Goal: Information Seeking & Learning: Learn about a topic

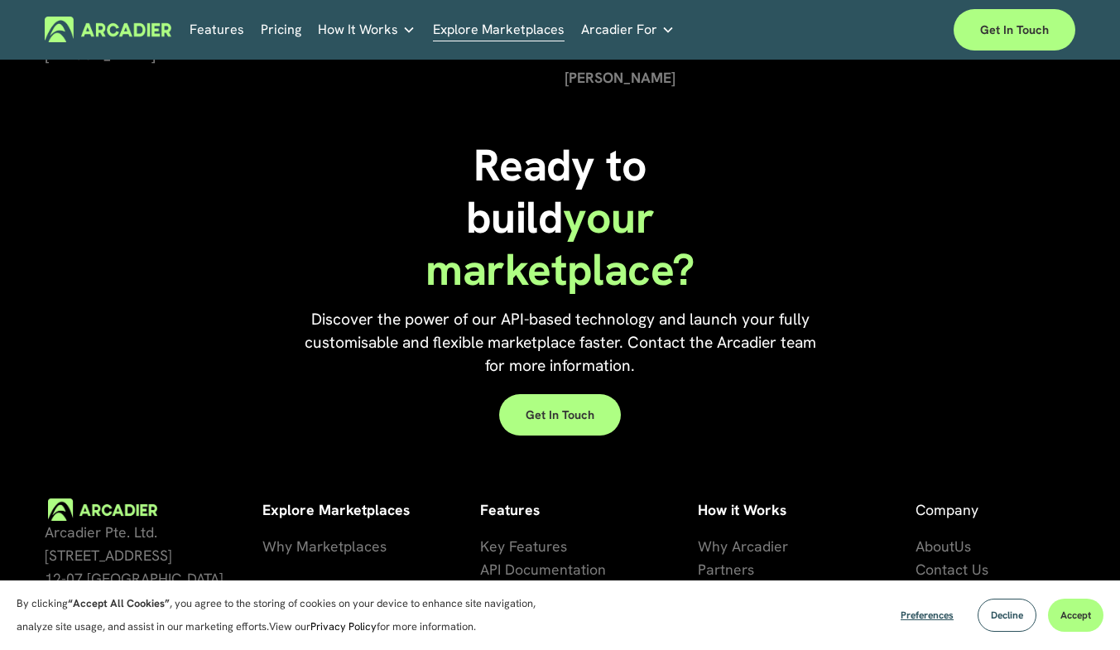
scroll to position [3471, 0]
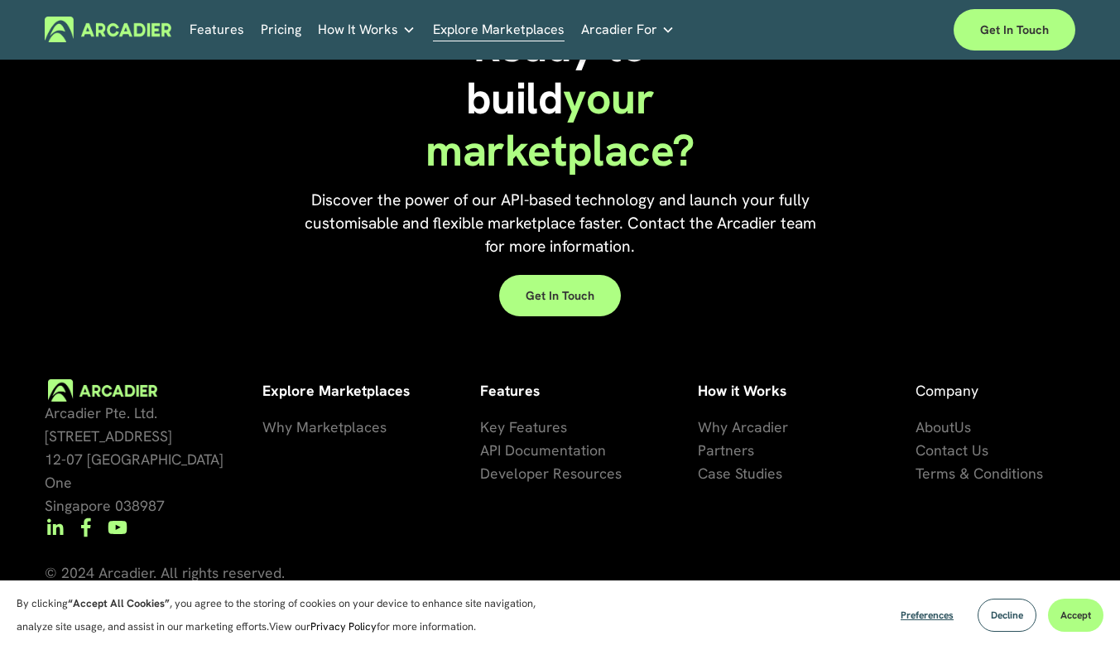
click at [723, 478] on span "se Studies" at bounding box center [749, 473] width 66 height 19
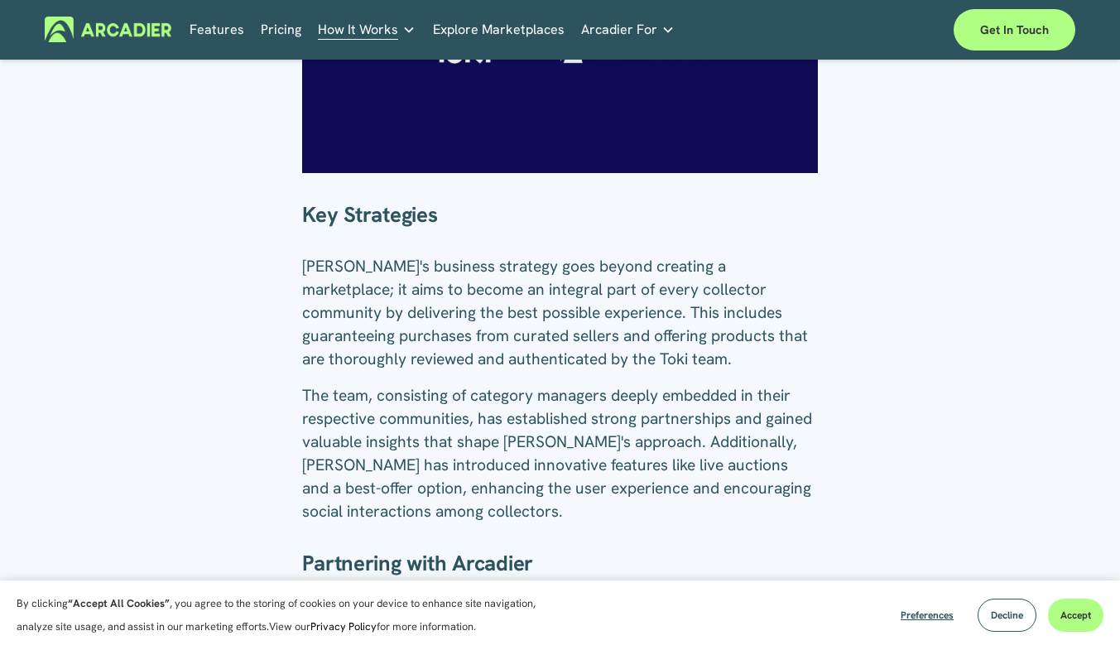
scroll to position [1432, 0]
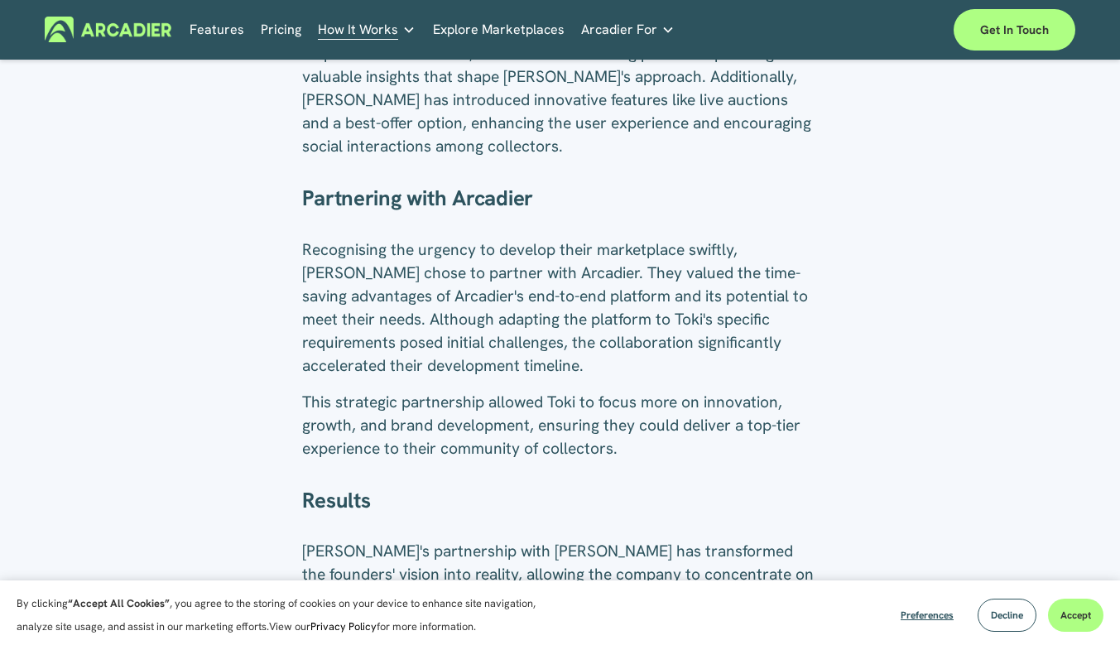
click at [282, 35] on link "Pricing" at bounding box center [281, 30] width 41 height 26
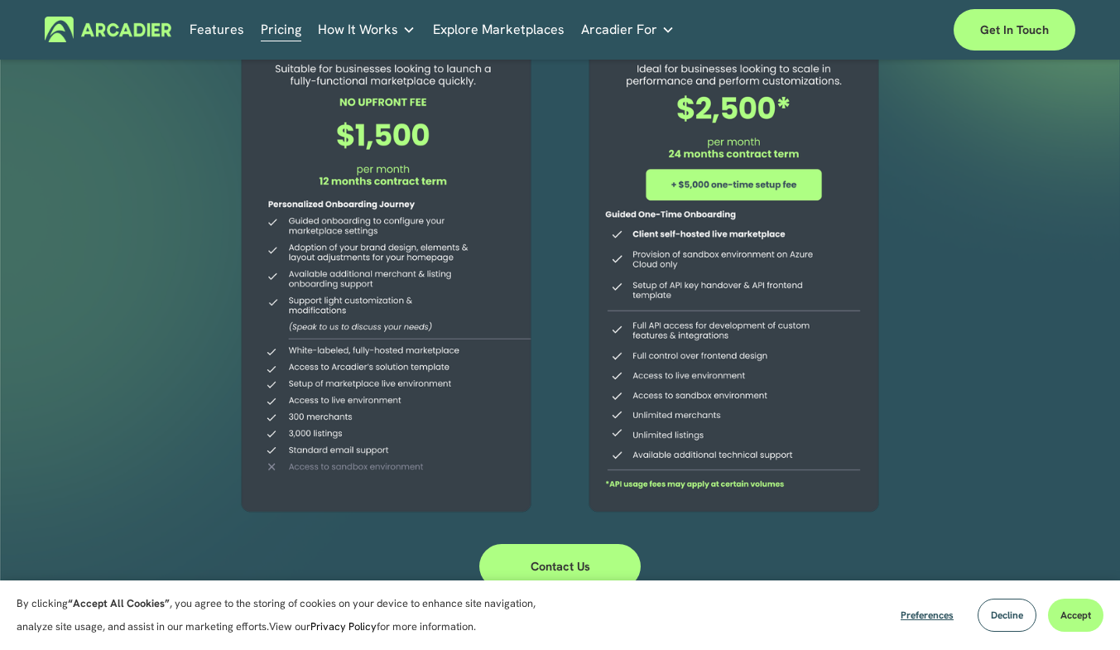
scroll to position [205, 0]
